Goal: Navigation & Orientation: Find specific page/section

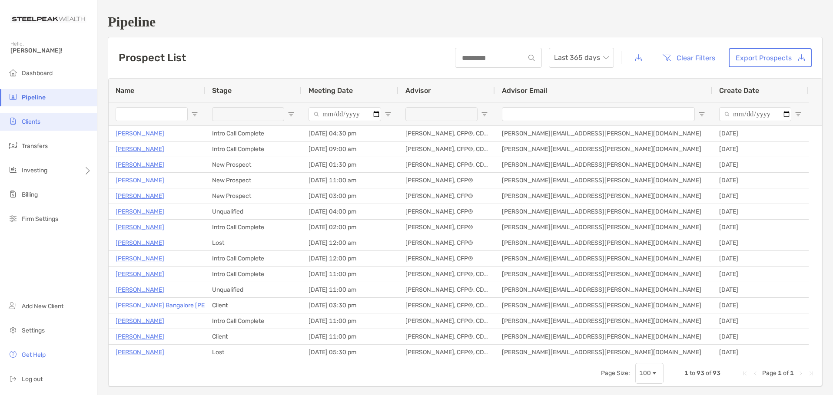
click at [29, 126] on li "Clients" at bounding box center [48, 121] width 97 height 17
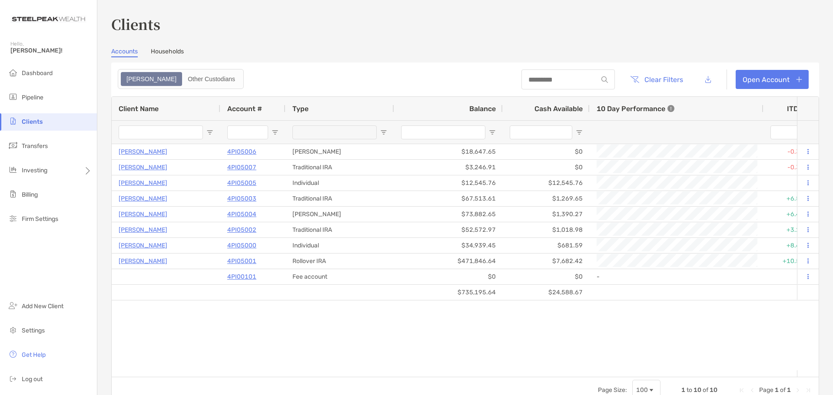
click at [175, 56] on link "Households" at bounding box center [167, 53] width 33 height 10
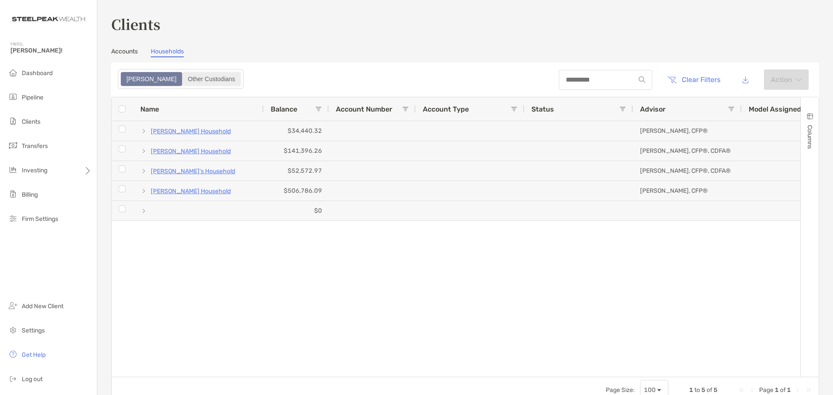
click at [183, 76] on div "Other Custodians" at bounding box center [211, 79] width 57 height 12
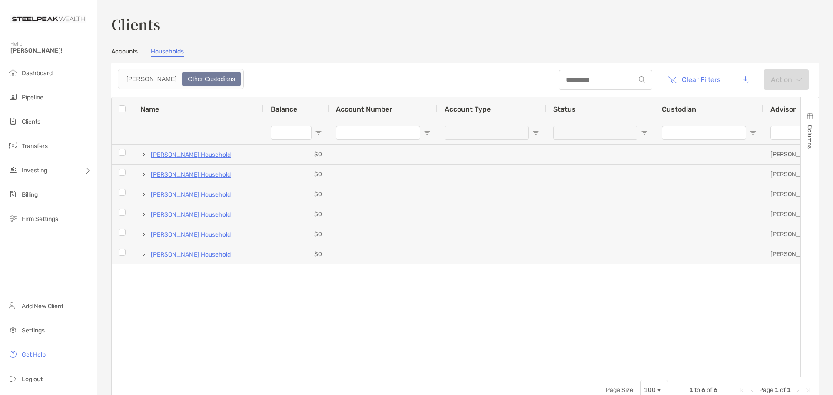
click at [116, 51] on link "Accounts" at bounding box center [124, 53] width 26 height 10
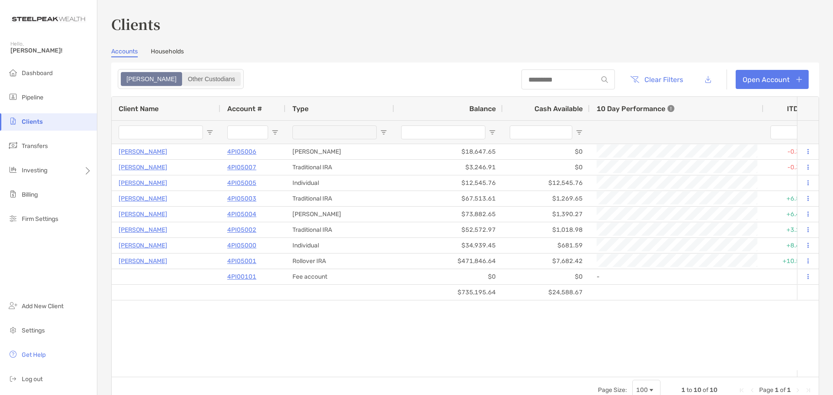
click at [183, 80] on div "Other Custodians" at bounding box center [211, 79] width 57 height 12
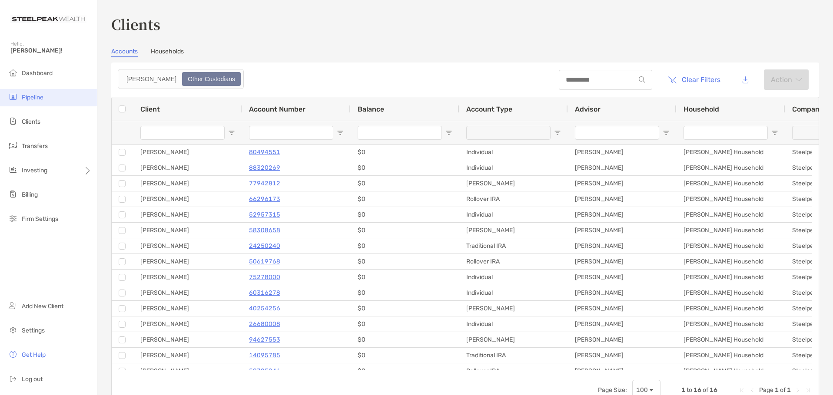
click at [31, 99] on span "Pipeline" at bounding box center [33, 97] width 22 height 7
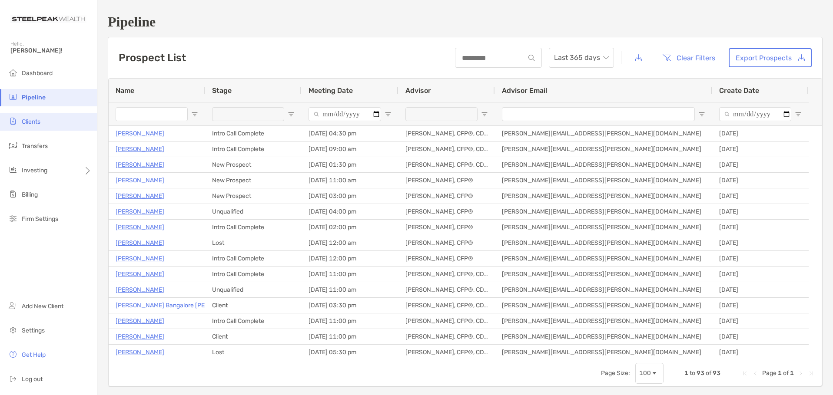
click at [28, 125] on span "Clients" at bounding box center [31, 121] width 19 height 7
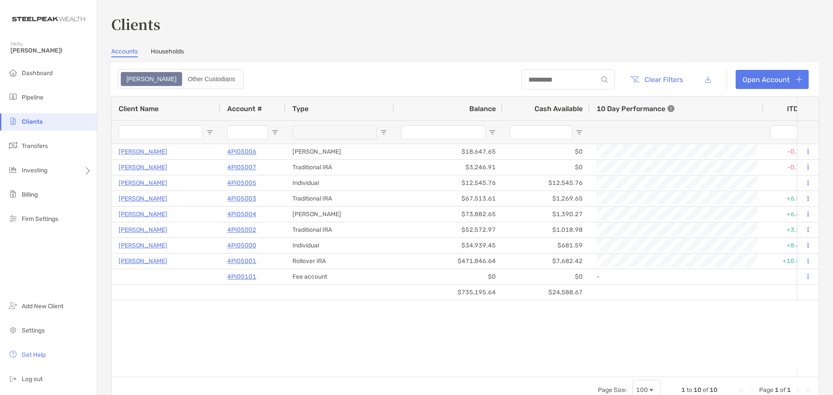
click at [171, 51] on link "Households" at bounding box center [167, 53] width 33 height 10
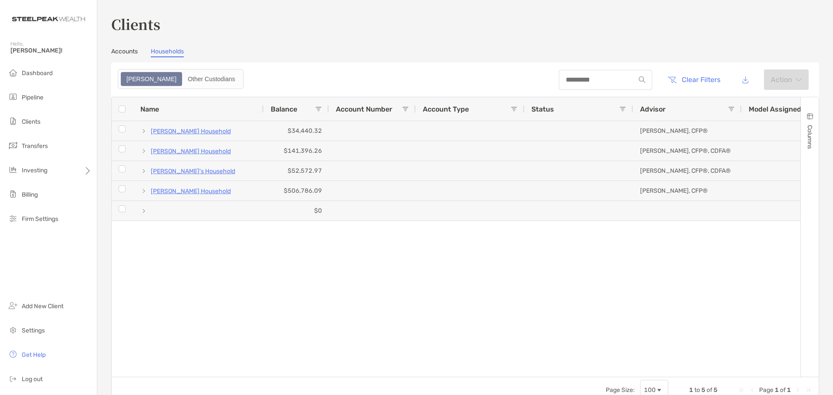
click at [127, 53] on link "Accounts" at bounding box center [124, 53] width 26 height 10
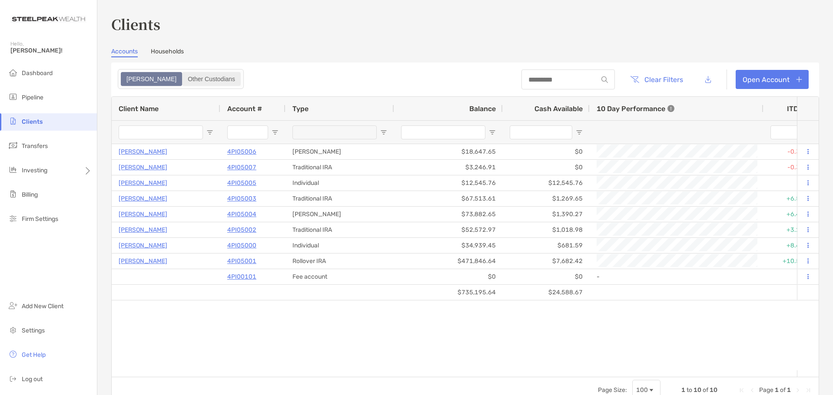
click at [183, 78] on div "Other Custodians" at bounding box center [211, 79] width 57 height 12
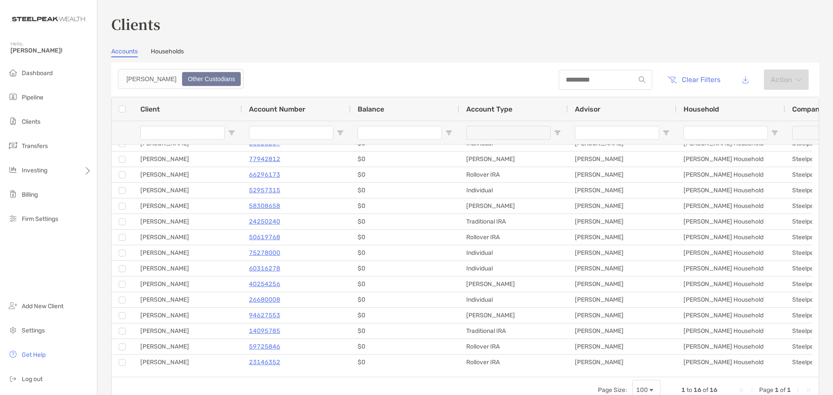
click at [161, 56] on link "Households" at bounding box center [167, 53] width 33 height 10
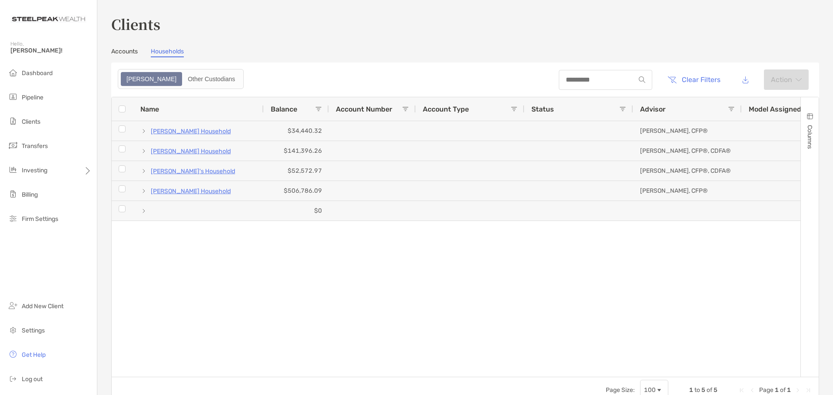
click at [119, 50] on link "Accounts" at bounding box center [124, 53] width 26 height 10
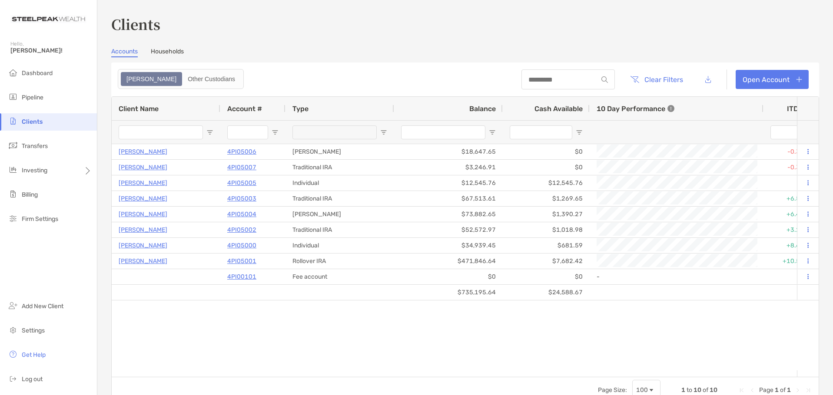
click at [159, 315] on div "[PERSON_NAME] 4PI05006 [PERSON_NAME] $18,647.65 $0 -0.34% -0.34% Completed Disa…" at bounding box center [454, 257] width 685 height 226
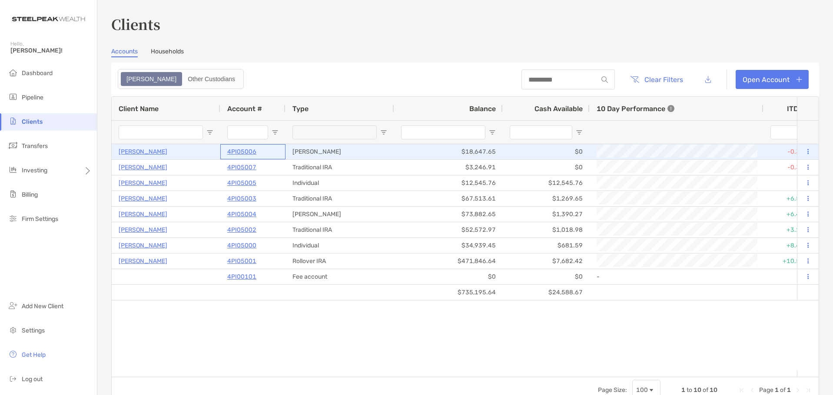
drag, startPoint x: 261, startPoint y: 153, endPoint x: 278, endPoint y: 154, distance: 16.5
click at [278, 154] on div "4PI05006" at bounding box center [252, 152] width 51 height 14
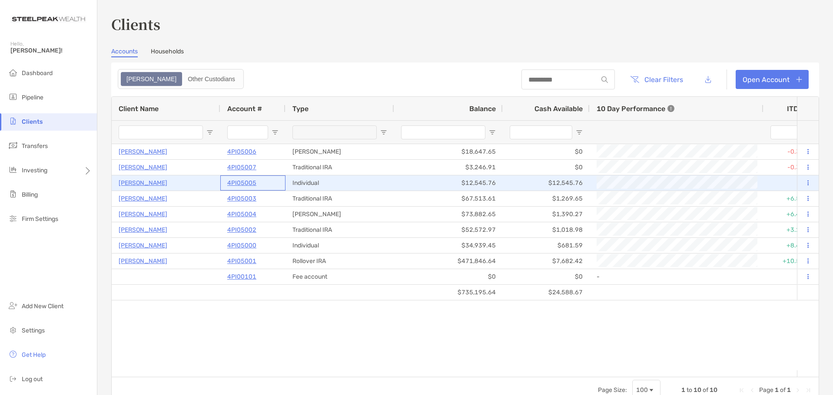
drag, startPoint x: 265, startPoint y: 182, endPoint x: 225, endPoint y: 184, distance: 39.1
click at [225, 184] on div "4PI05005" at bounding box center [252, 182] width 65 height 15
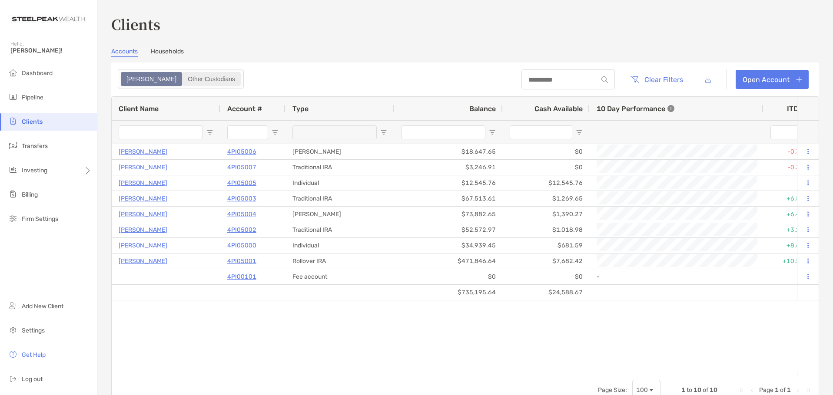
click at [183, 78] on div "Other Custodians" at bounding box center [211, 79] width 57 height 12
